Goal: Transaction & Acquisition: Obtain resource

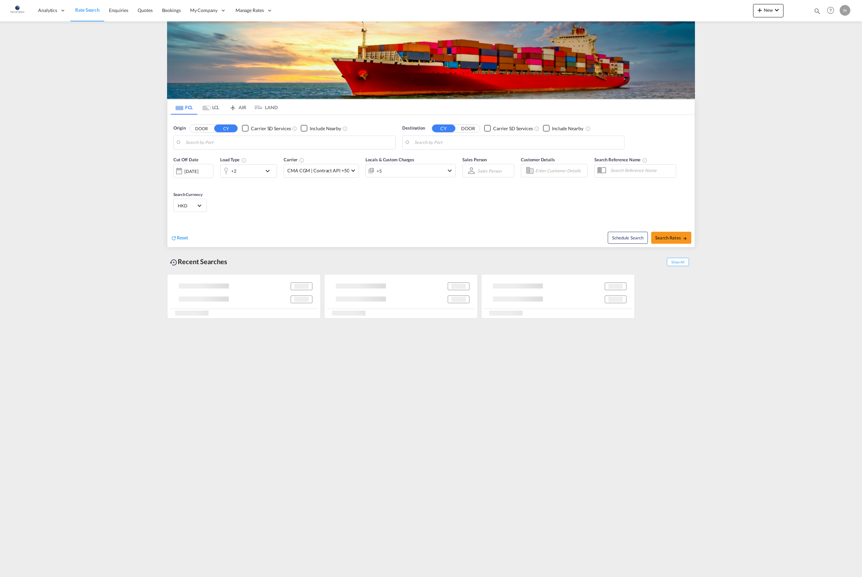
type input "[GEOGRAPHIC_DATA], [GEOGRAPHIC_DATA]"
type input "Manzanillo, MXZLO"
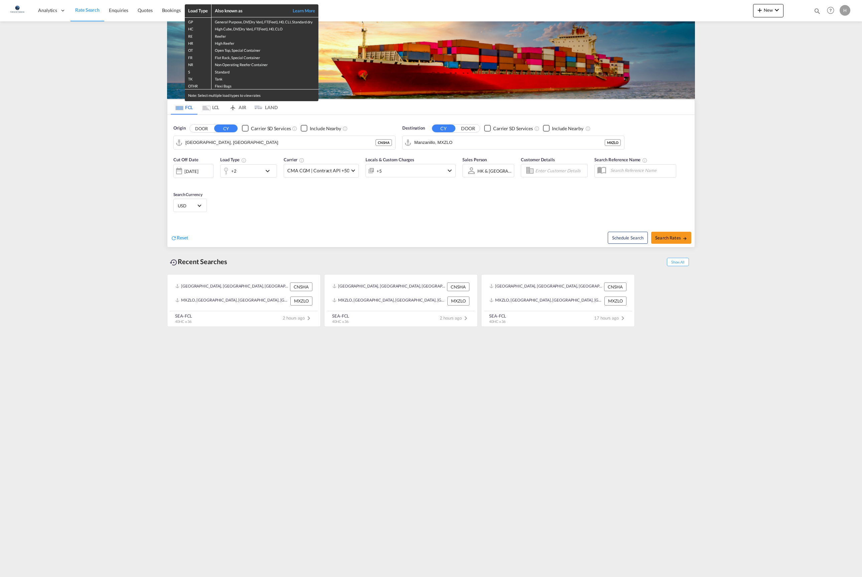
click at [330, 248] on div "Load Type Also known as Learn More GP General Purpose, DV(Dry Van), FT(Feet), H…" at bounding box center [431, 288] width 862 height 577
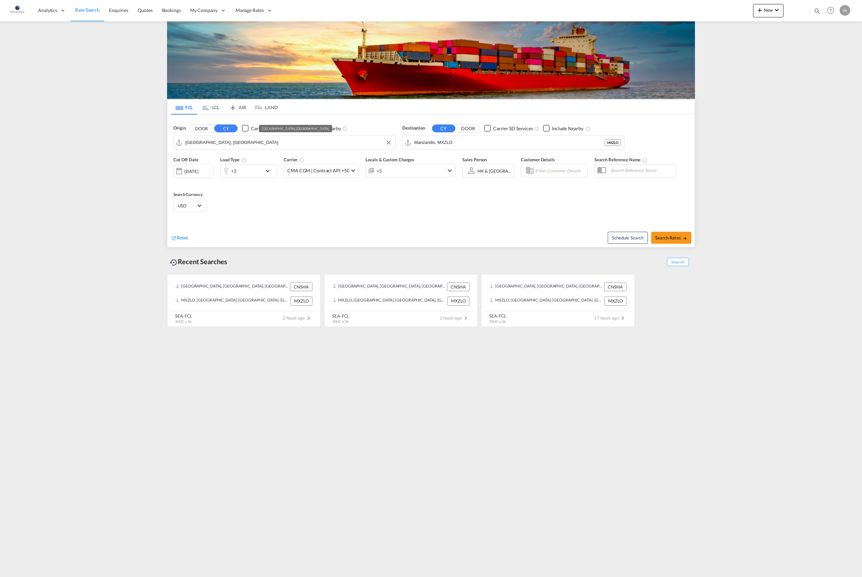
click at [242, 142] on input "[GEOGRAPHIC_DATA], [GEOGRAPHIC_DATA]" at bounding box center [288, 143] width 206 height 10
click at [207, 130] on button "DOOR" at bounding box center [201, 129] width 23 height 8
click at [207, 129] on button "DOOR" at bounding box center [201, 129] width 23 height 8
click at [371, 218] on div "Cut Off Date [DATE] [DATE] Load Type +2 Carrier CMA CGM | Contract API +50 Onli…" at bounding box center [430, 185] width 527 height 65
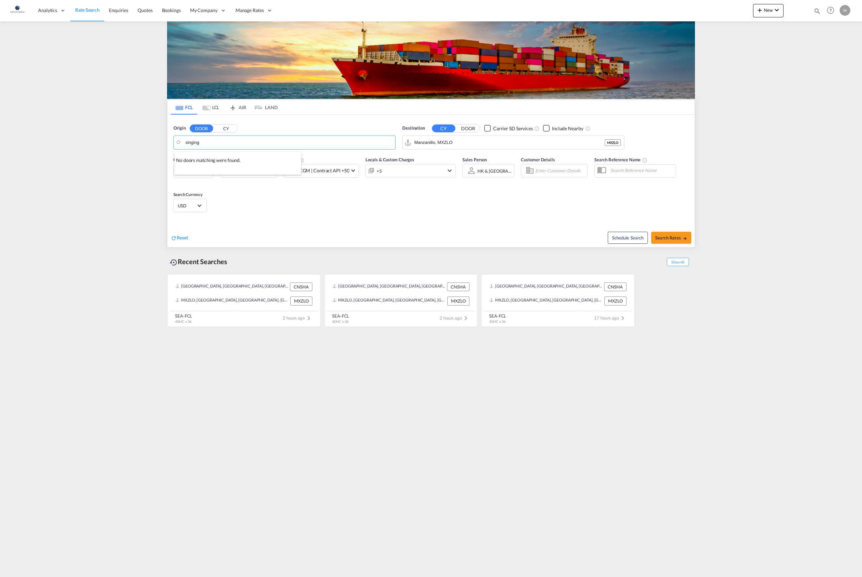
drag, startPoint x: 230, startPoint y: 143, endPoint x: 164, endPoint y: 144, distance: 65.5
click at [165, 144] on body "Analytics Reports Dashboard Rate Search Enquiries Quotes Bookings" at bounding box center [431, 288] width 862 height 577
type input "x"
click at [228, 128] on button "CY" at bounding box center [225, 129] width 23 height 8
click at [226, 146] on input "tianjin" at bounding box center [288, 143] width 206 height 10
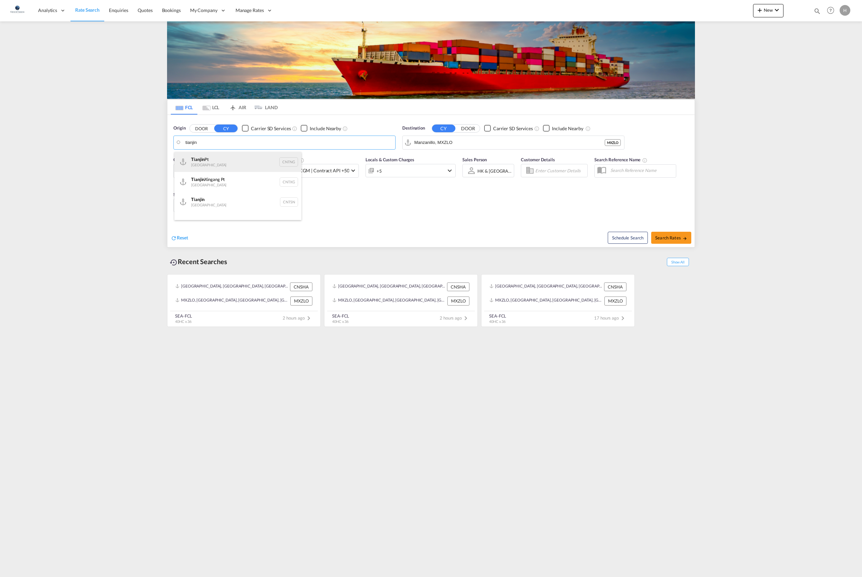
click at [224, 156] on div "Tianjin Pt China CNTNG" at bounding box center [237, 162] width 127 height 20
type input "Tianjin Pt, CNTNG"
click at [482, 141] on input "Manzanillo, MXZLO" at bounding box center [517, 143] width 206 height 10
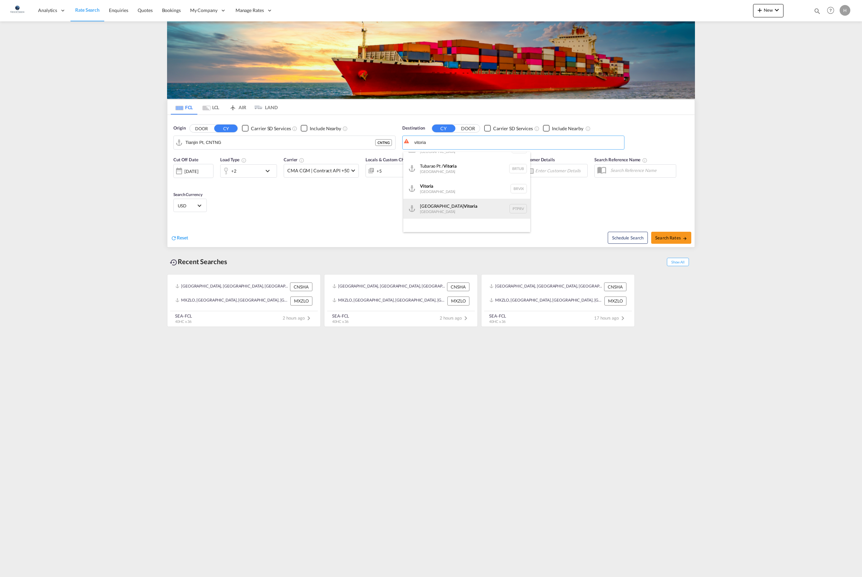
scroll to position [33, 0]
click at [458, 199] on div "Vitoria [GEOGRAPHIC_DATA] [GEOGRAPHIC_DATA]" at bounding box center [466, 189] width 127 height 20
type input "[GEOGRAPHIC_DATA], BRVIX"
click at [267, 175] on md-icon "icon-chevron-down" at bounding box center [269, 171] width 11 height 8
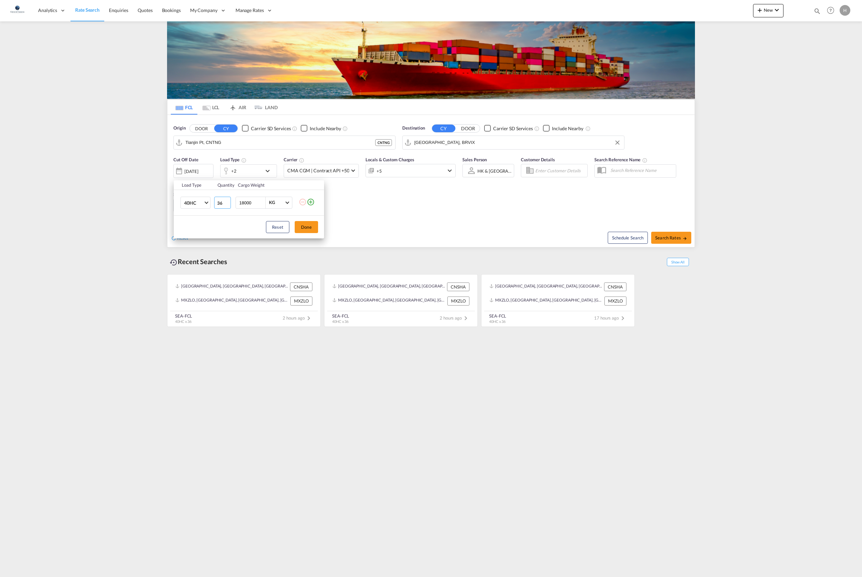
click at [221, 206] on input "36" at bounding box center [222, 203] width 17 height 12
type input "1"
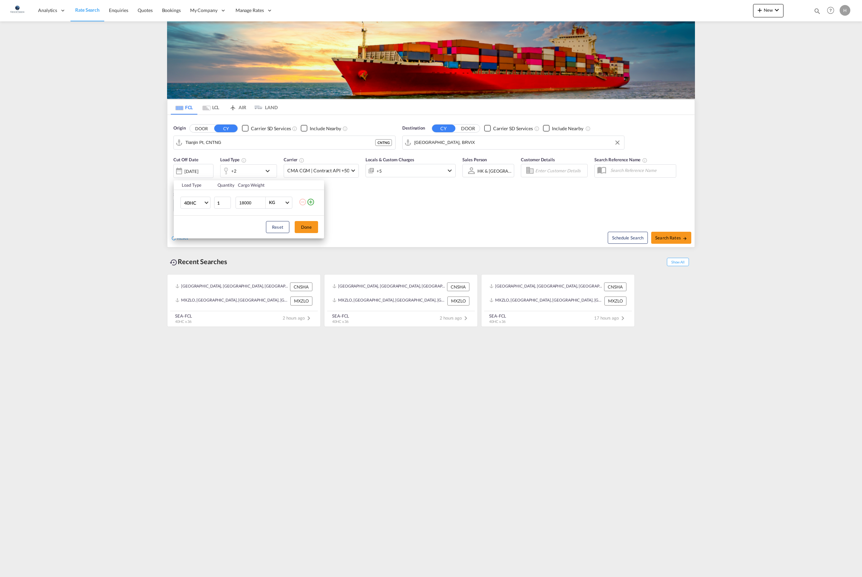
click at [231, 243] on div "Load Type Quantity Cargo Weight 40HC 20GP 40GP 40HC 45HC 20RE 40RE 40HR 20OT 40…" at bounding box center [431, 288] width 862 height 577
click at [264, 175] on md-icon "icon-chevron-down" at bounding box center [269, 171] width 11 height 8
click at [311, 202] on md-icon "icon-plus-circle-outline" at bounding box center [311, 202] width 8 height 8
click at [208, 232] on md-select "Choose 20GP 40GP 40HC 45HC 20RE 40RE 40HR 20OT 40OT 20FR 40FR 40NR 20NR 45S 20T…" at bounding box center [195, 228] width 30 height 12
click at [202, 233] on md-option "20GP" at bounding box center [201, 230] width 45 height 16
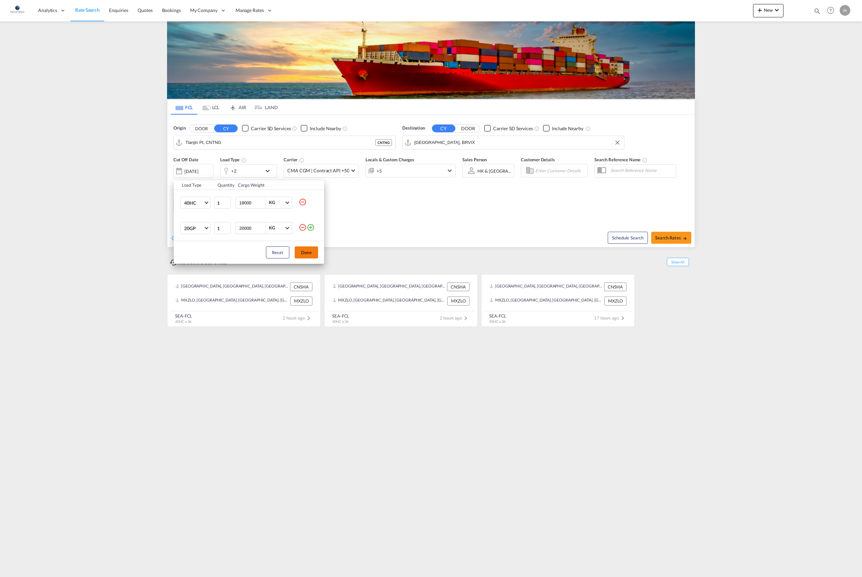
click at [312, 257] on button "Done" at bounding box center [306, 253] width 23 height 12
click at [677, 240] on span "Search Rates" at bounding box center [671, 237] width 32 height 5
type input "CNTNG to BRVIX / [DATE]"
